Goal: Use online tool/utility: Utilize a website feature to perform a specific function

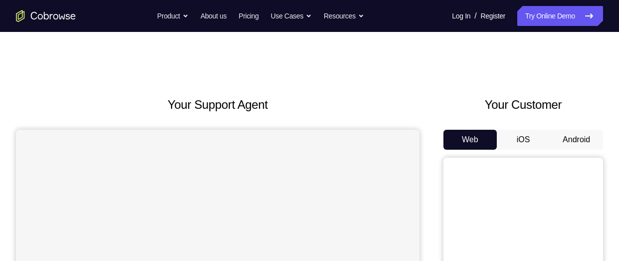
click at [588, 145] on button "Android" at bounding box center [576, 140] width 53 height 20
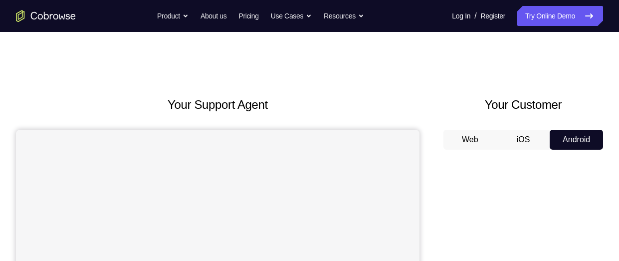
scroll to position [1, 0]
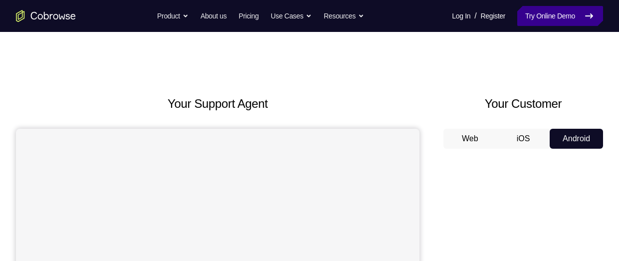
click at [556, 18] on link "Try Online Demo" at bounding box center [560, 16] width 86 height 20
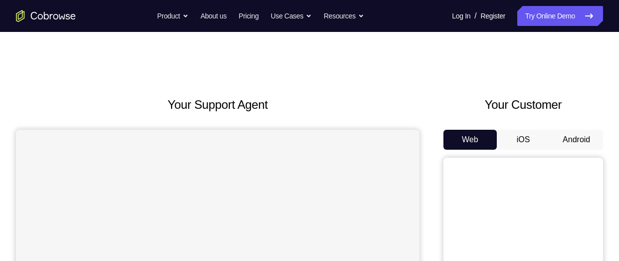
click at [564, 141] on button "Android" at bounding box center [576, 140] width 53 height 20
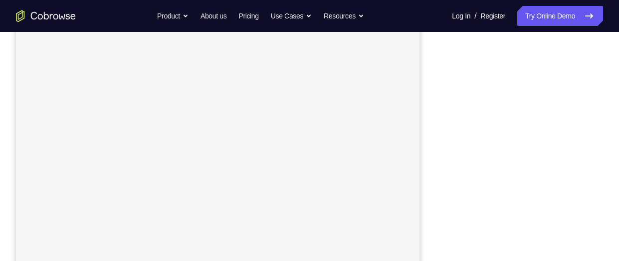
scroll to position [152, 0]
